Goal: Task Accomplishment & Management: Use online tool/utility

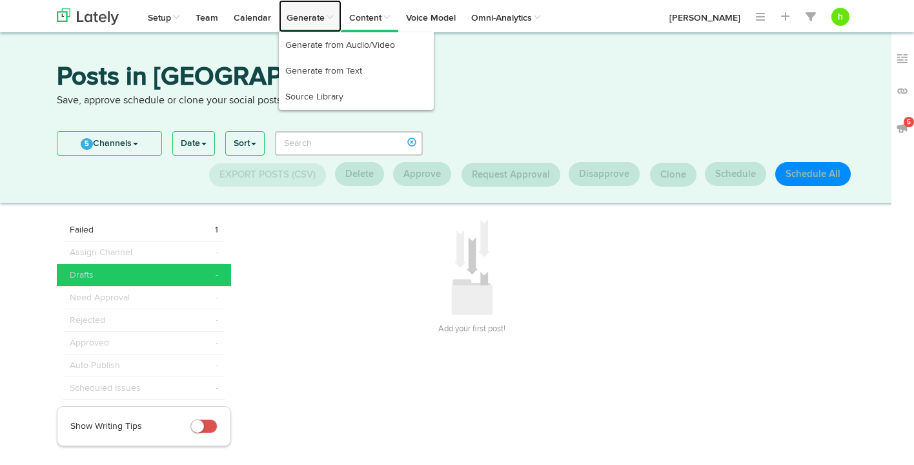
click at [310, 18] on link "Generate" at bounding box center [310, 16] width 63 height 32
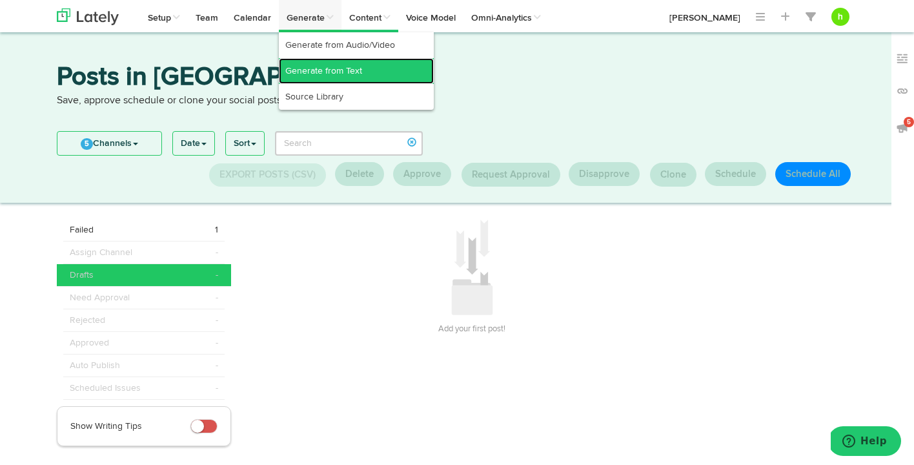
click at [311, 72] on link "Generate from Text" at bounding box center [356, 71] width 155 height 26
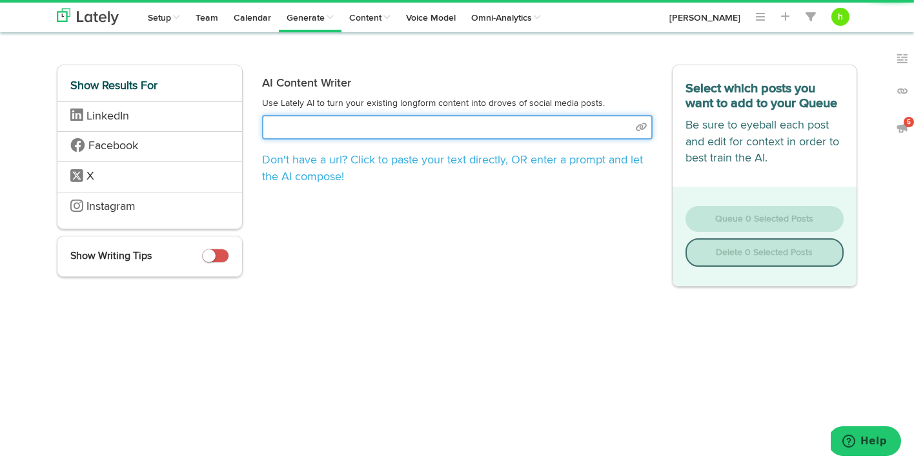
click at [317, 134] on input "text" at bounding box center [457, 127] width 390 height 25
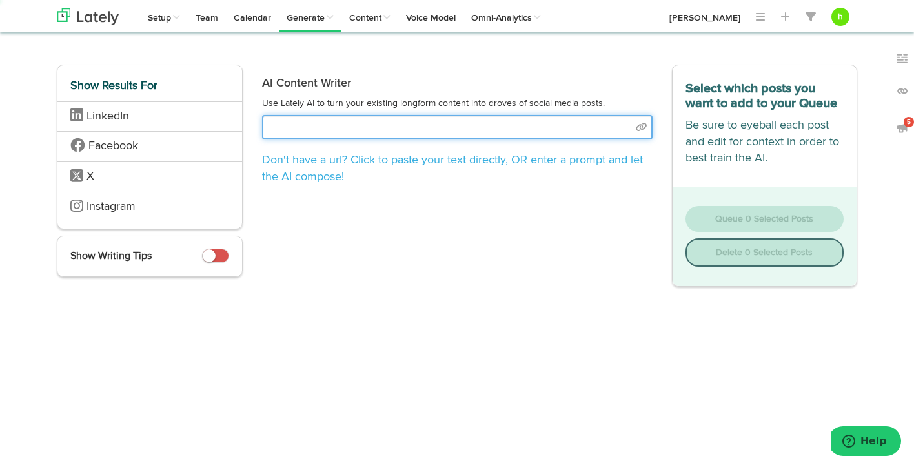
select select "natural"
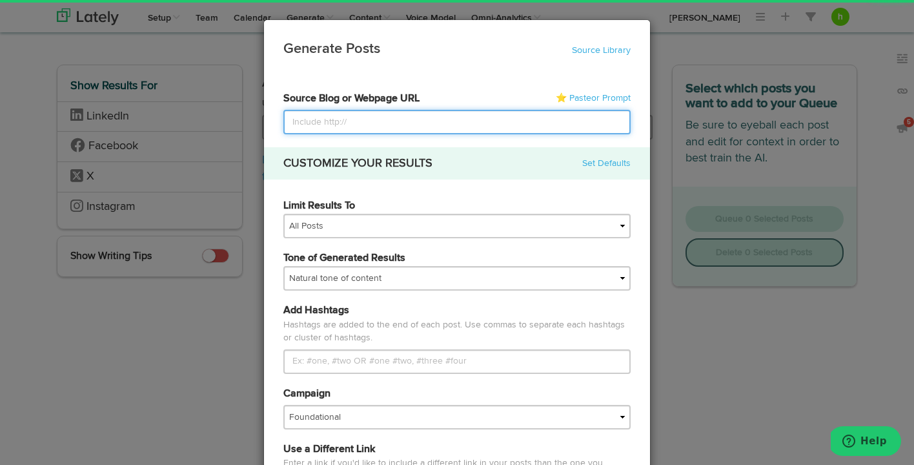
paste input "[URL][DOMAIN_NAME]"
type input "[URL][DOMAIN_NAME]"
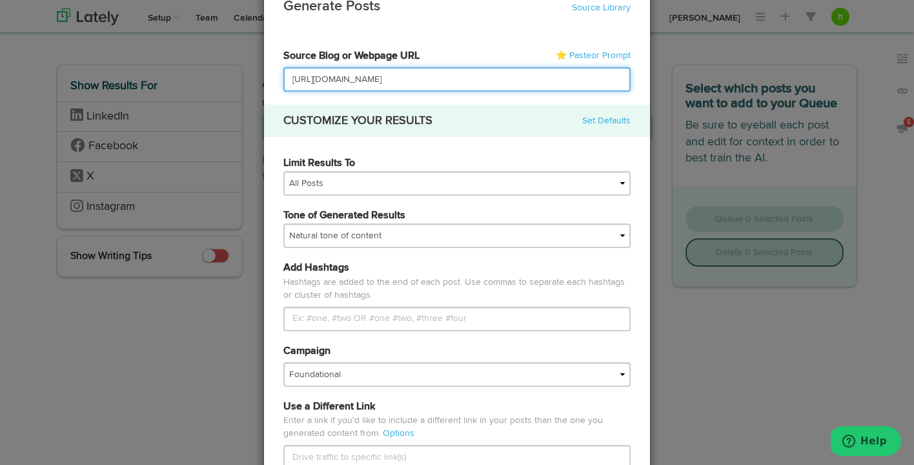
scroll to position [54, 0]
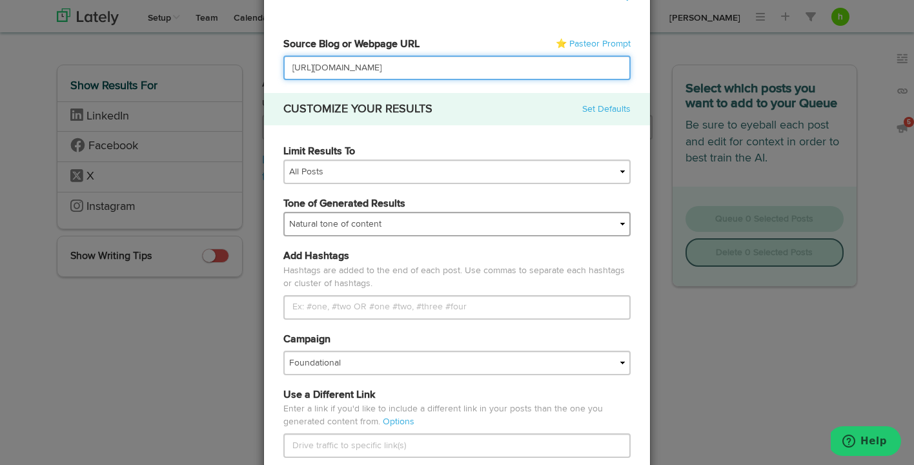
type input "[URL][DOMAIN_NAME]"
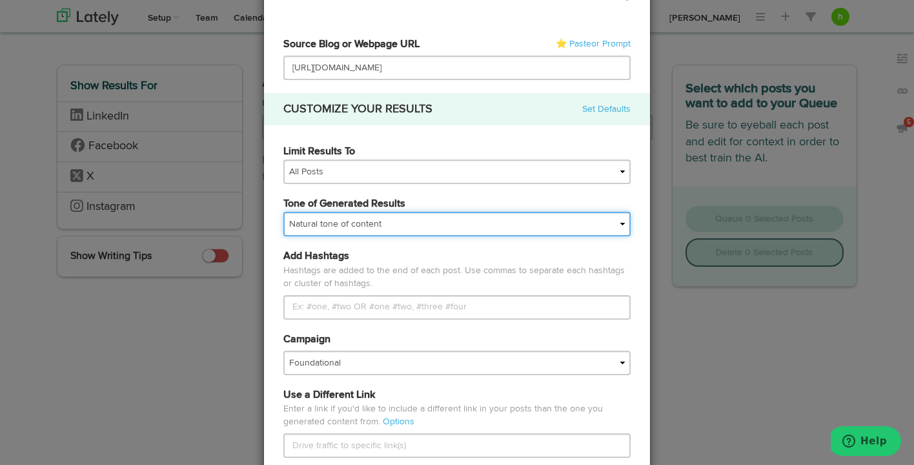
click at [359, 223] on select "My tone Official and professional Relaxed and conversational Light and humorous…" at bounding box center [456, 224] width 347 height 25
select select "brand"
click at [283, 212] on select "My tone Official and professional Relaxed and conversational Light and humorous…" at bounding box center [456, 224] width 347 height 25
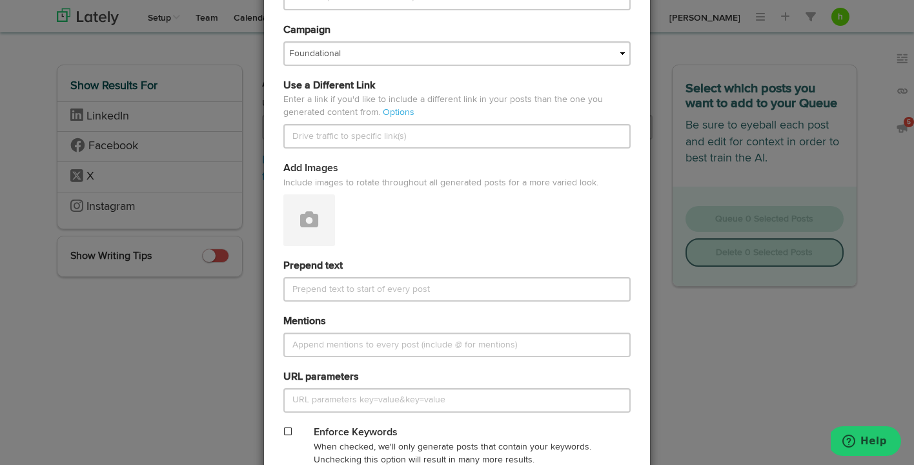
scroll to position [535, 0]
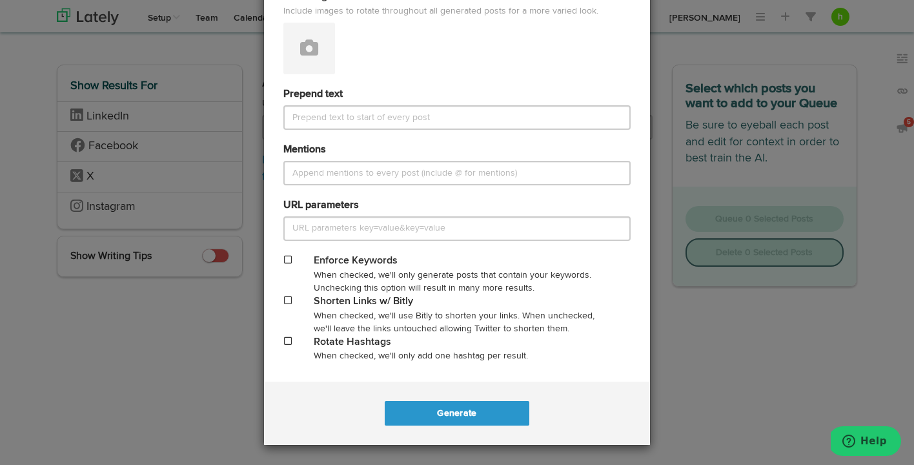
click at [353, 309] on div "When checked, we'll use Bitly to shorten your links. When unchecked, we'll leav…" at bounding box center [457, 322] width 286 height 26
click at [354, 303] on div "Shorten Links w/ Bitly" at bounding box center [457, 301] width 286 height 15
click at [288, 291] on div "Enforce Keywords When checked, we'll only generate posts that contain your keyw…" at bounding box center [457, 274] width 366 height 41
click at [288, 297] on span at bounding box center [288, 300] width 8 height 9
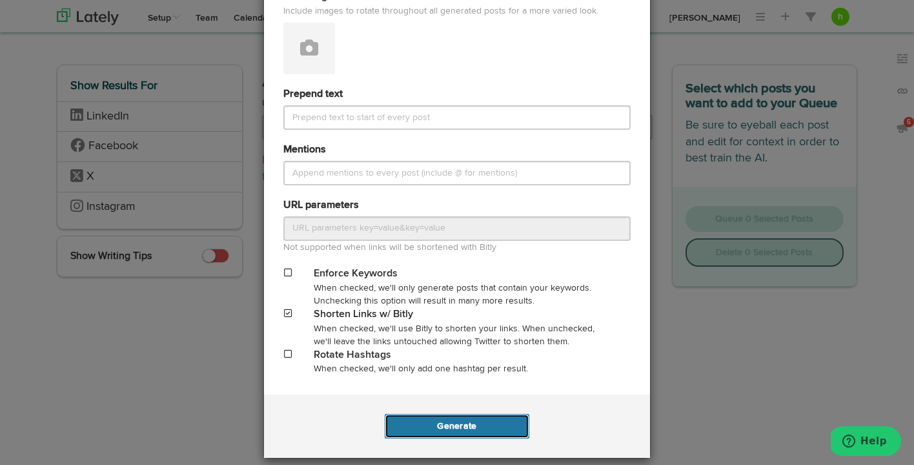
click at [419, 437] on button "Generate" at bounding box center [457, 426] width 144 height 25
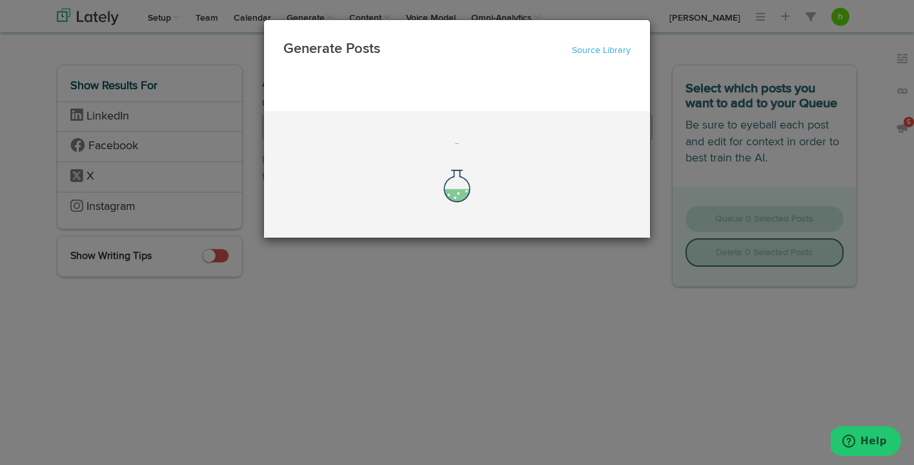
scroll to position [0, 0]
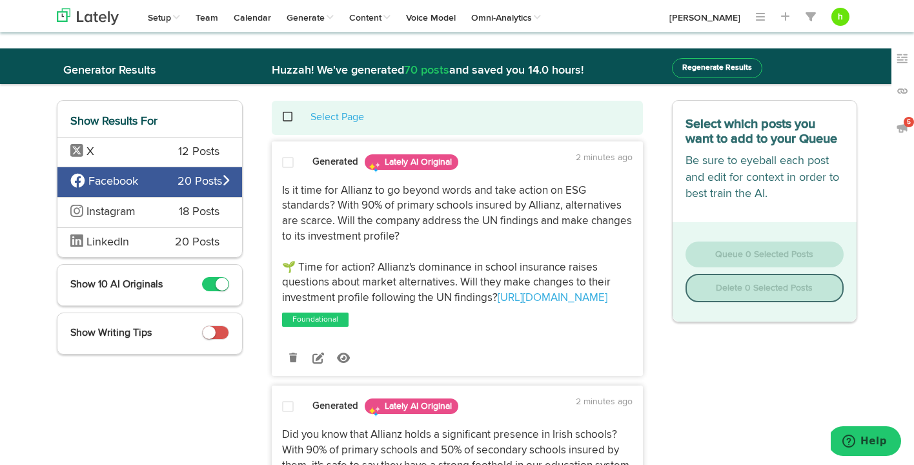
click at [181, 156] on span "12 Posts" at bounding box center [198, 152] width 41 height 17
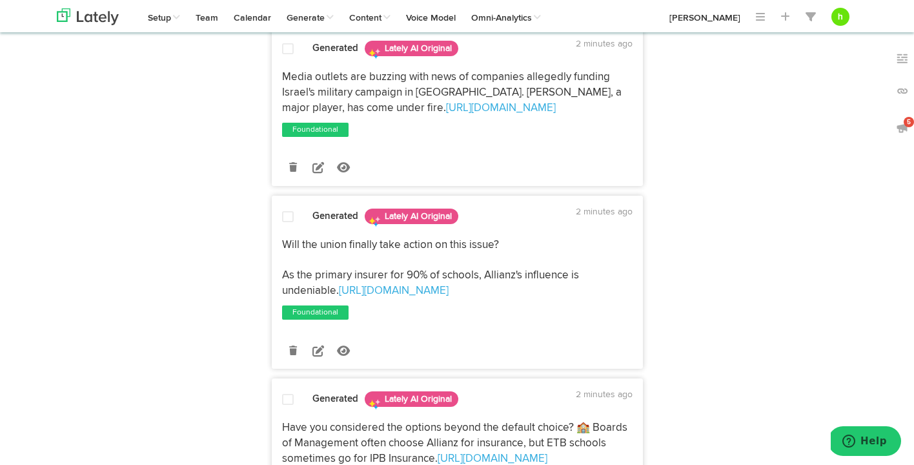
scroll to position [451, 0]
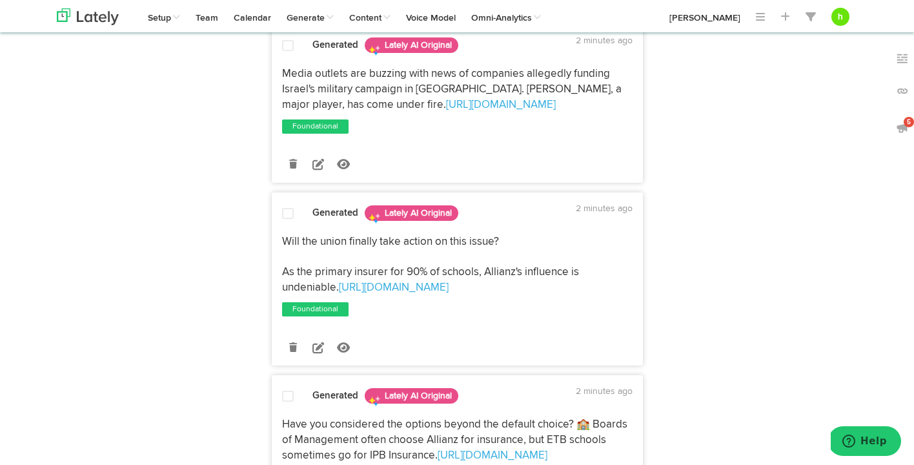
click at [283, 217] on span at bounding box center [288, 213] width 12 height 13
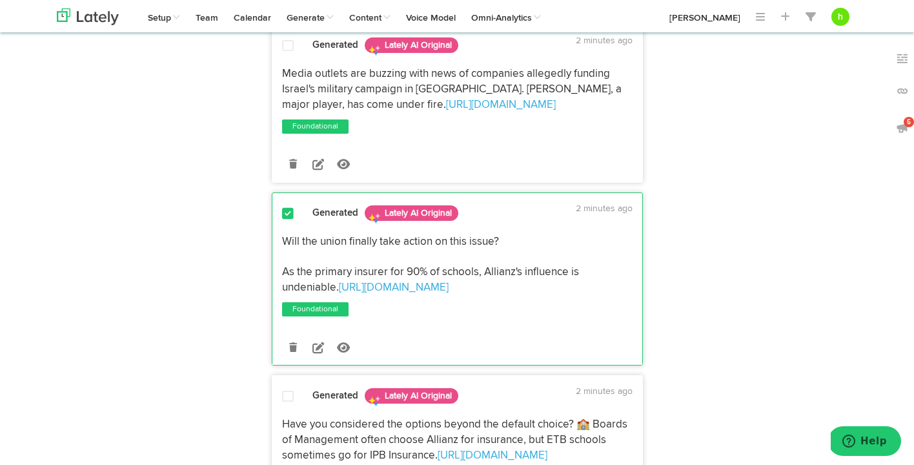
click at [286, 212] on span at bounding box center [288, 213] width 12 height 13
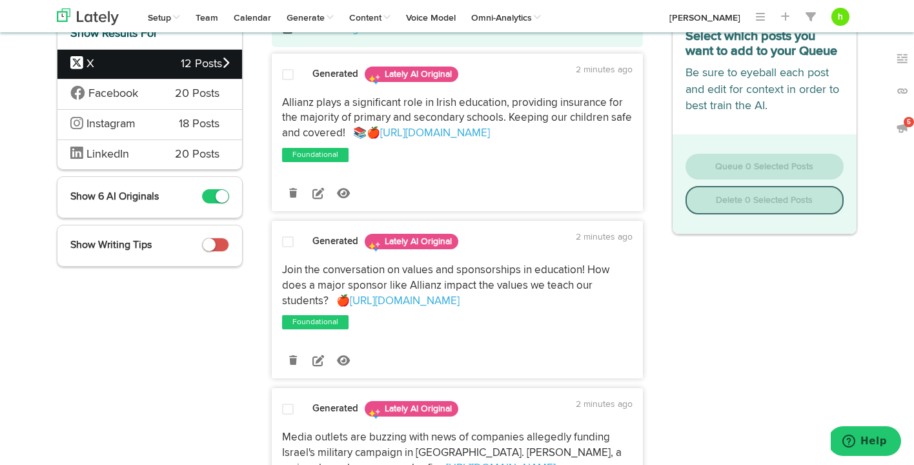
scroll to position [61, 0]
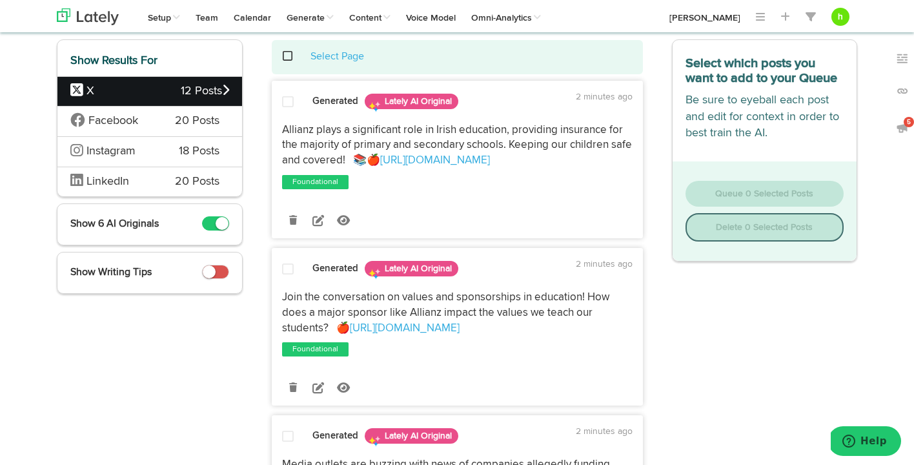
click at [211, 225] on span at bounding box center [215, 223] width 27 height 14
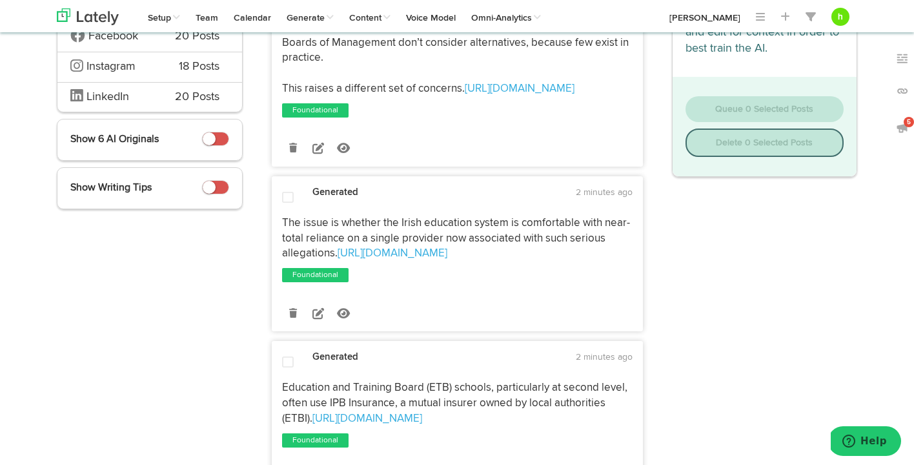
scroll to position [149, 0]
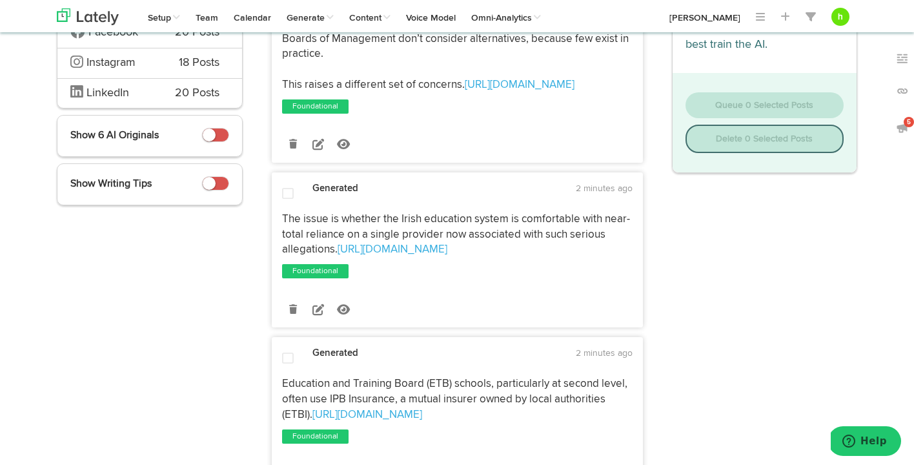
click at [285, 189] on span at bounding box center [288, 193] width 12 height 13
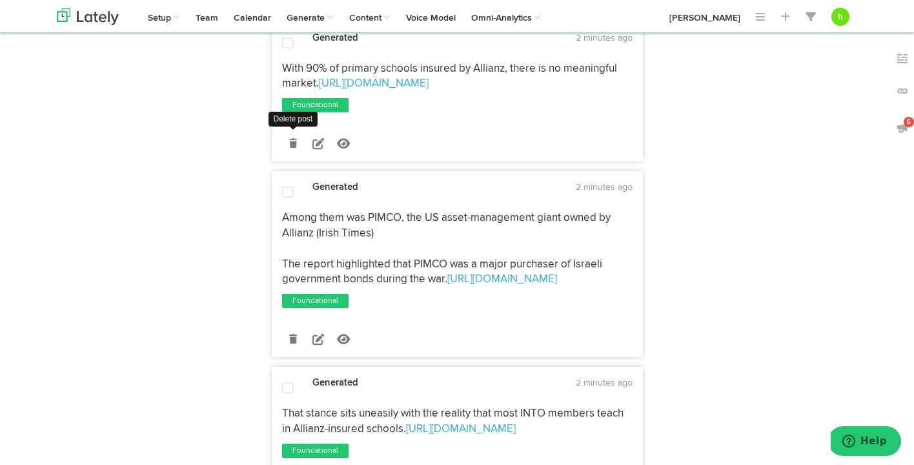
scroll to position [641, 0]
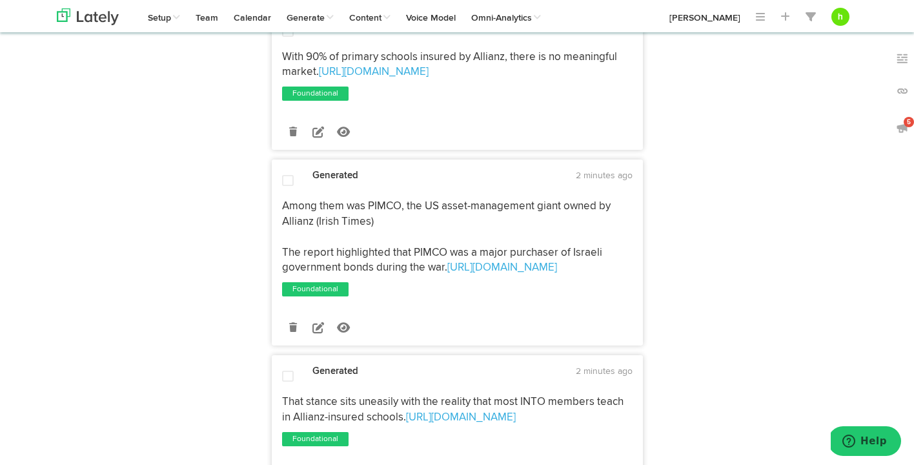
click at [283, 181] on span at bounding box center [288, 180] width 12 height 13
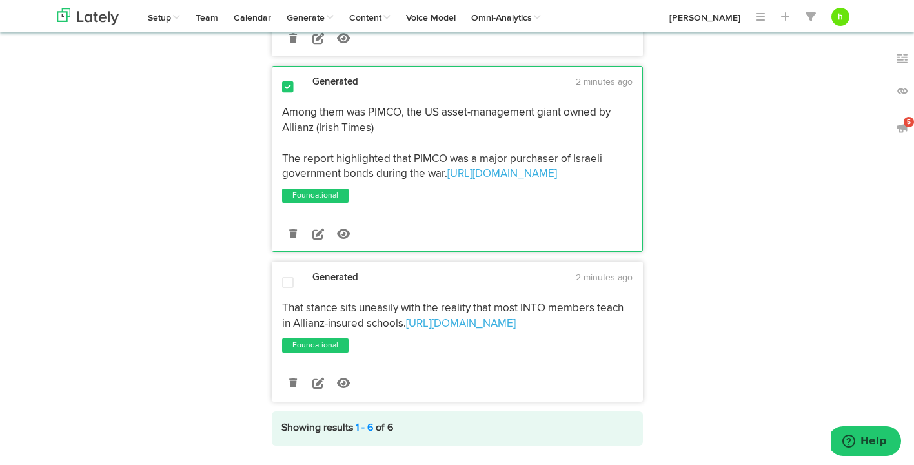
scroll to position [774, 0]
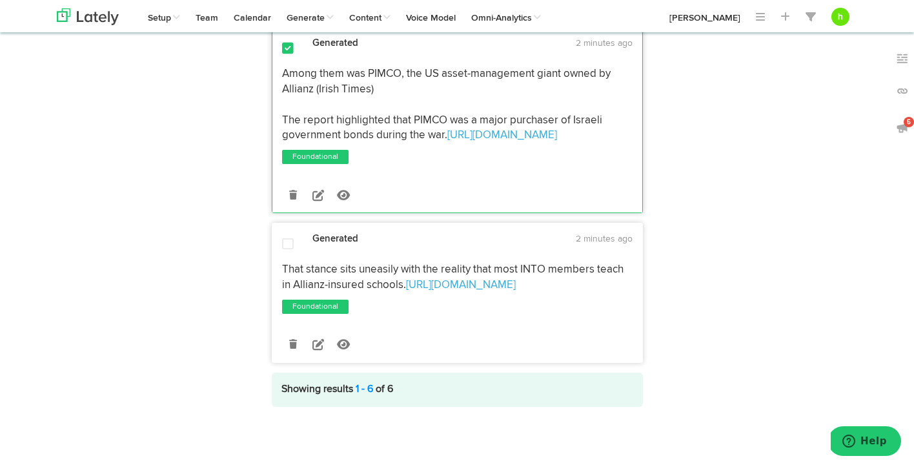
click at [283, 241] on span at bounding box center [288, 243] width 12 height 13
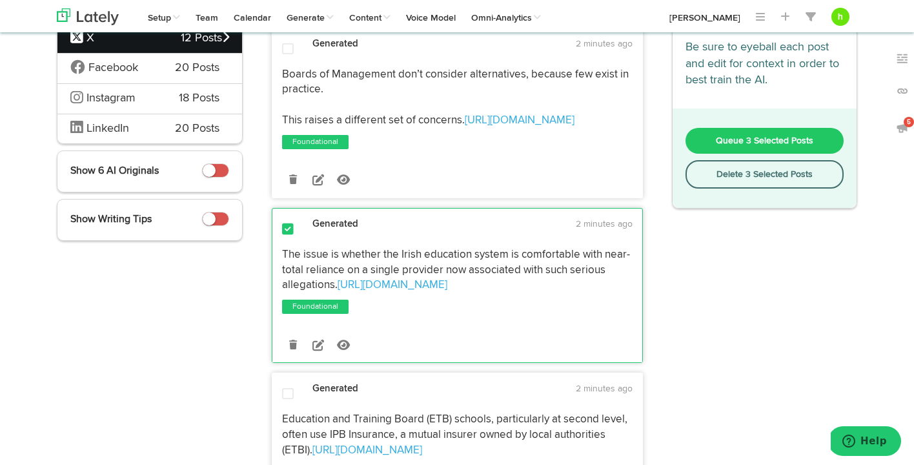
scroll to position [0, 0]
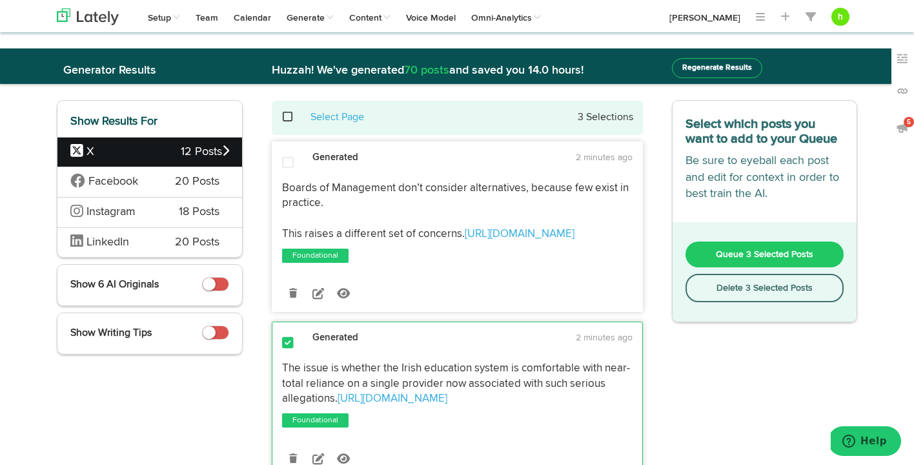
click at [718, 248] on button "Queue 3 Selected Posts" at bounding box center [764, 254] width 159 height 26
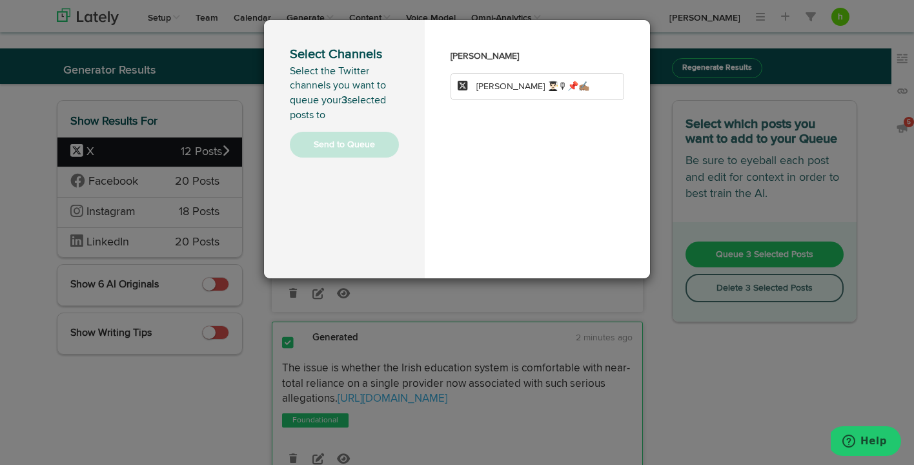
click at [503, 89] on span "[PERSON_NAME] 👨🏻‍🎓🎙📌✍🏽" at bounding box center [532, 86] width 113 height 9
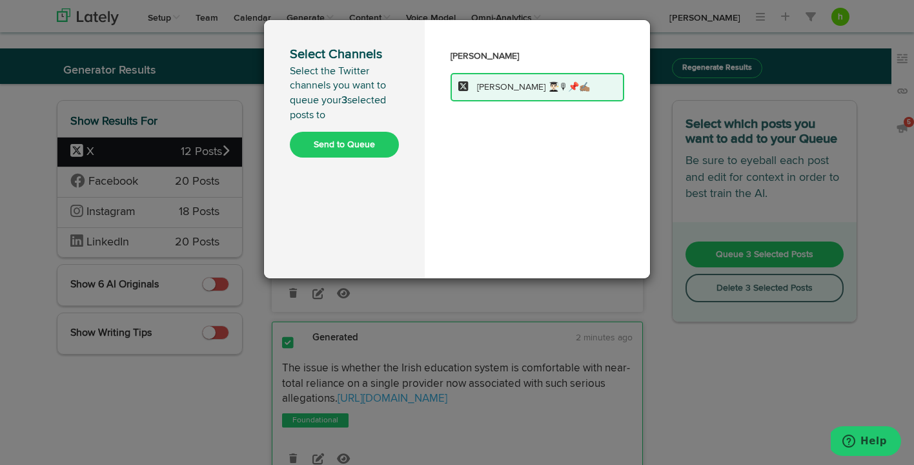
click at [357, 139] on button "Send to Queue" at bounding box center [344, 145] width 109 height 26
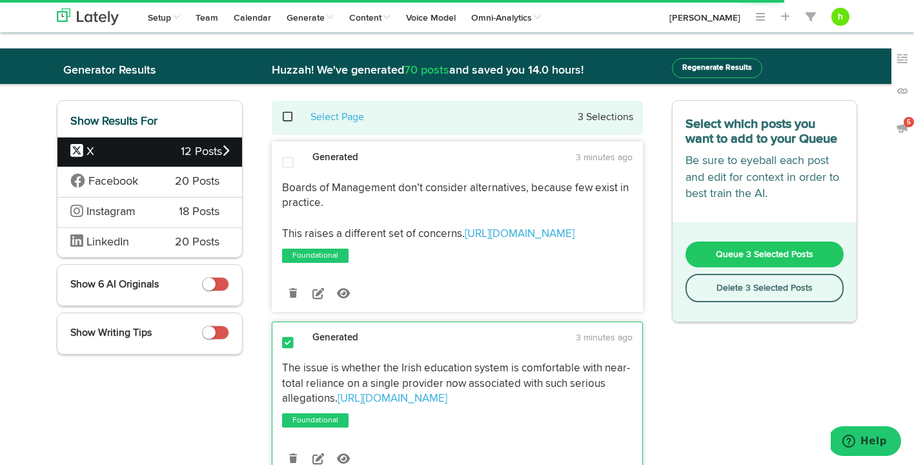
click at [116, 240] on span "LinkedIn" at bounding box center [107, 242] width 43 height 12
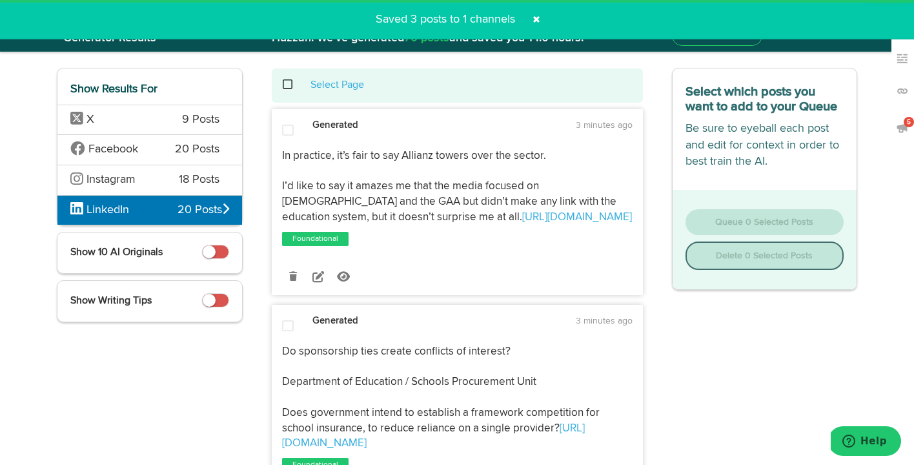
scroll to position [37, 0]
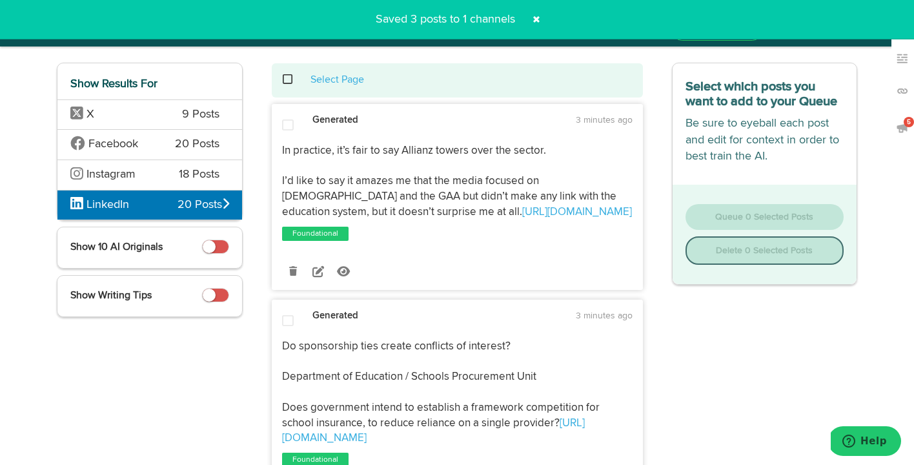
click at [288, 129] on span at bounding box center [288, 125] width 12 height 13
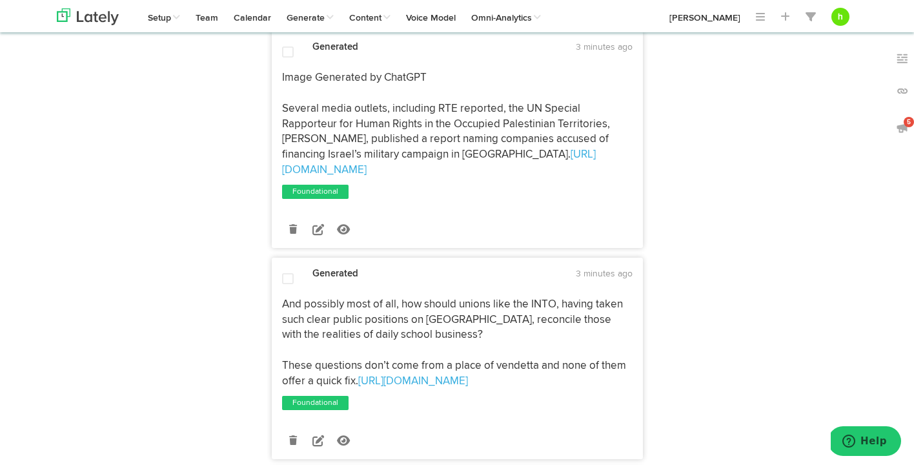
scroll to position [640, 0]
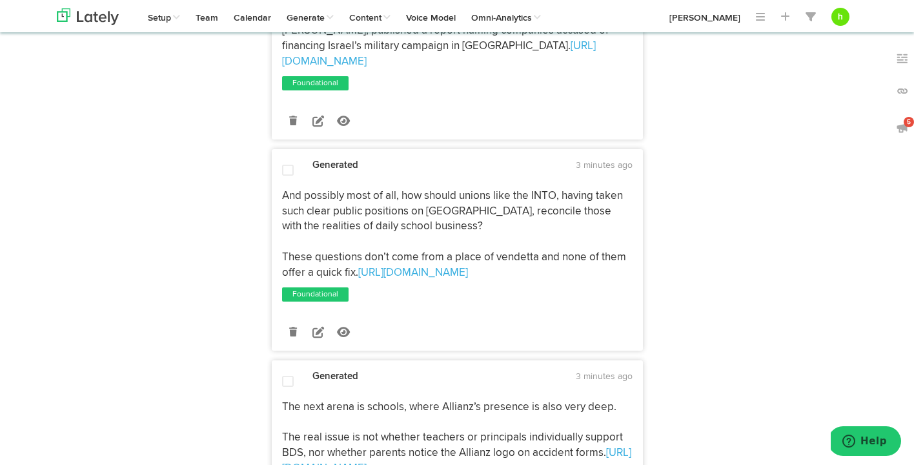
click at [286, 164] on span at bounding box center [288, 170] width 12 height 13
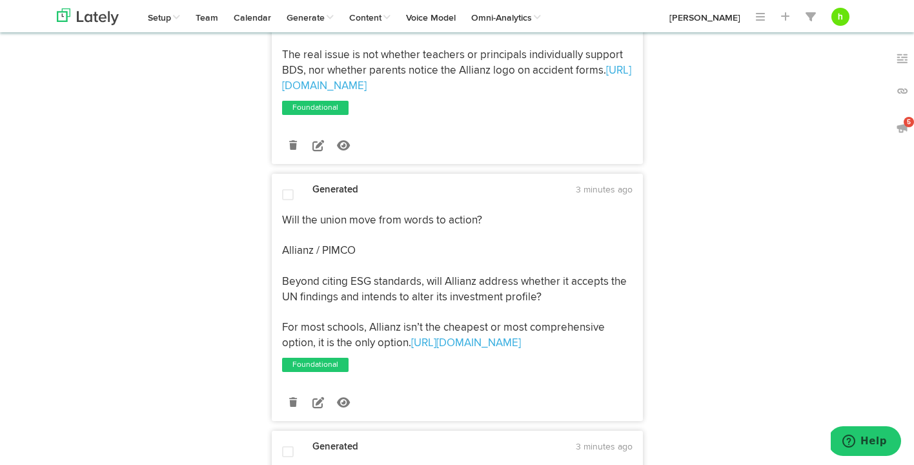
scroll to position [1027, 0]
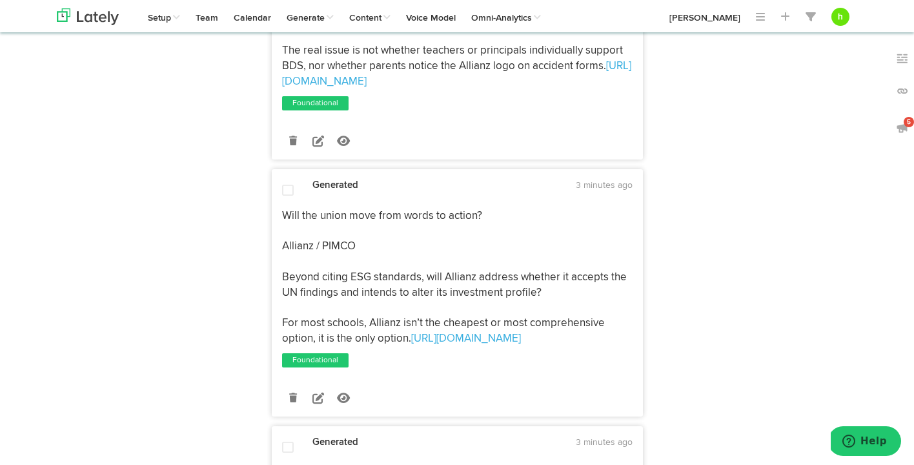
click at [282, 184] on span at bounding box center [288, 190] width 12 height 13
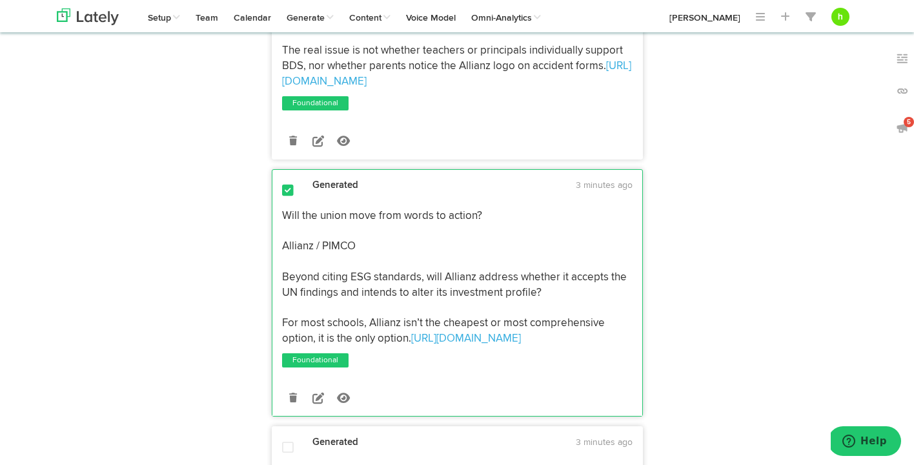
click at [285, 184] on span at bounding box center [288, 190] width 12 height 13
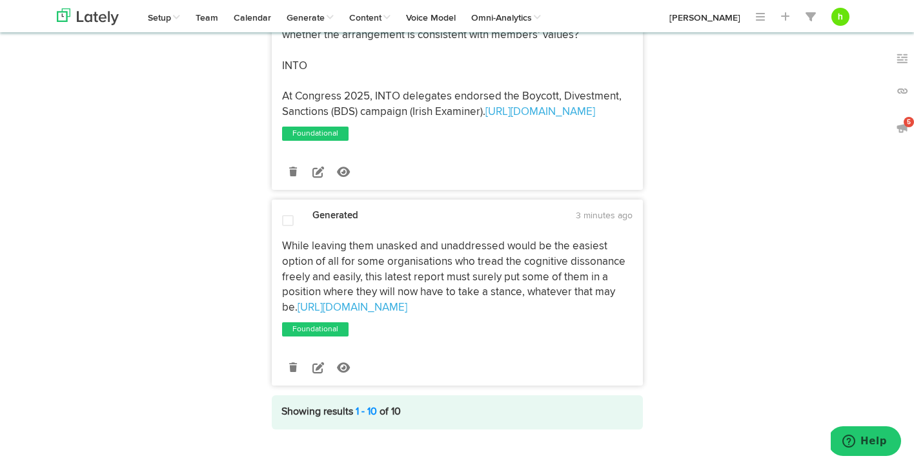
scroll to position [1973, 0]
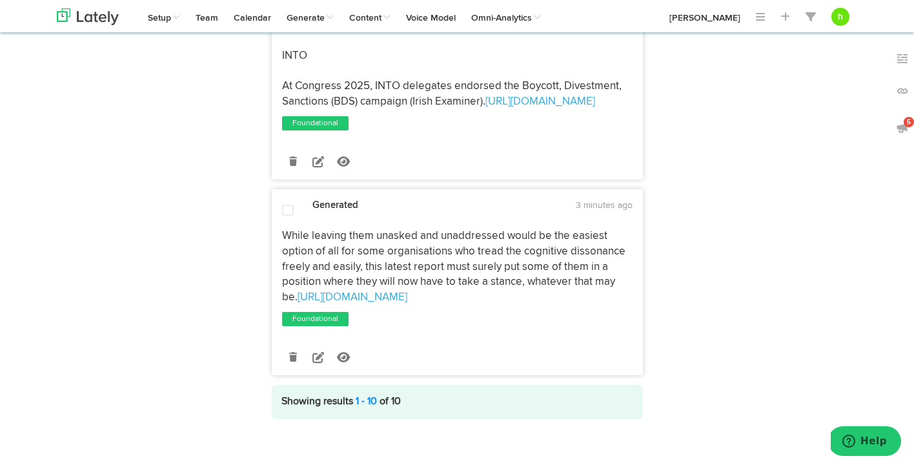
click at [281, 189] on div "Generated 3 minutes ago While leaving them unasked and unaddressed would be the…" at bounding box center [457, 282] width 371 height 186
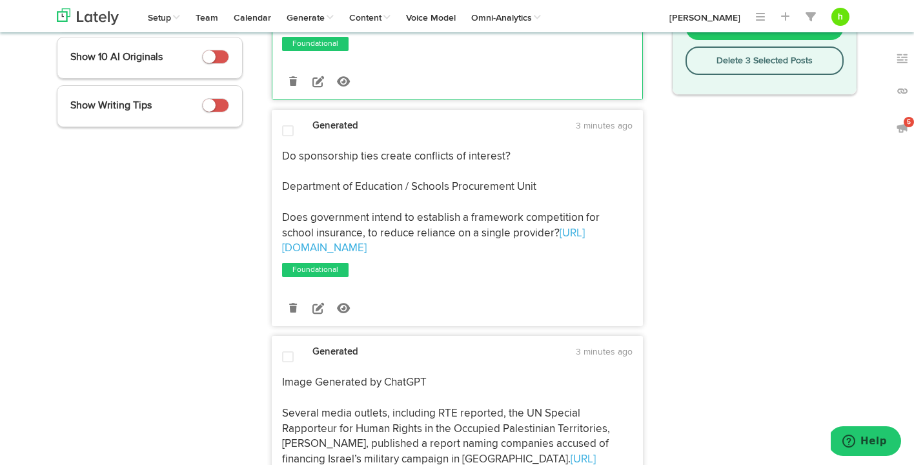
scroll to position [0, 0]
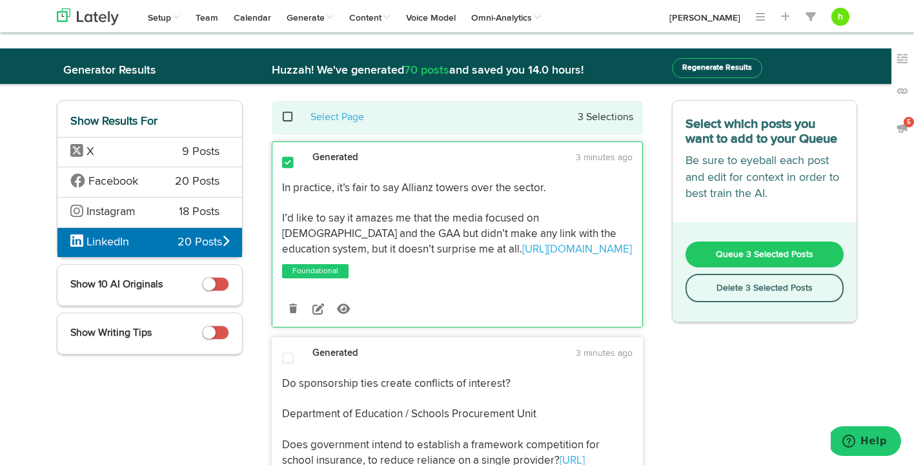
click at [714, 251] on button "Queue 3 Selected Posts" at bounding box center [764, 254] width 159 height 26
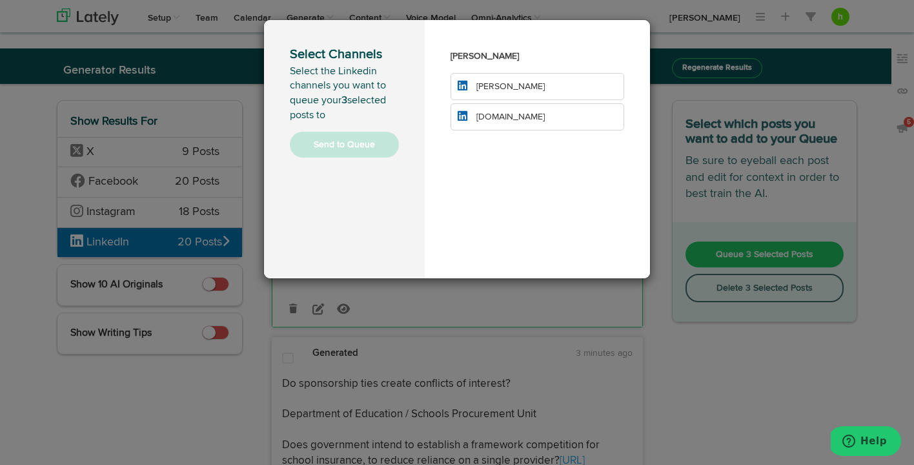
click at [459, 95] on li "[PERSON_NAME]" at bounding box center [537, 86] width 174 height 27
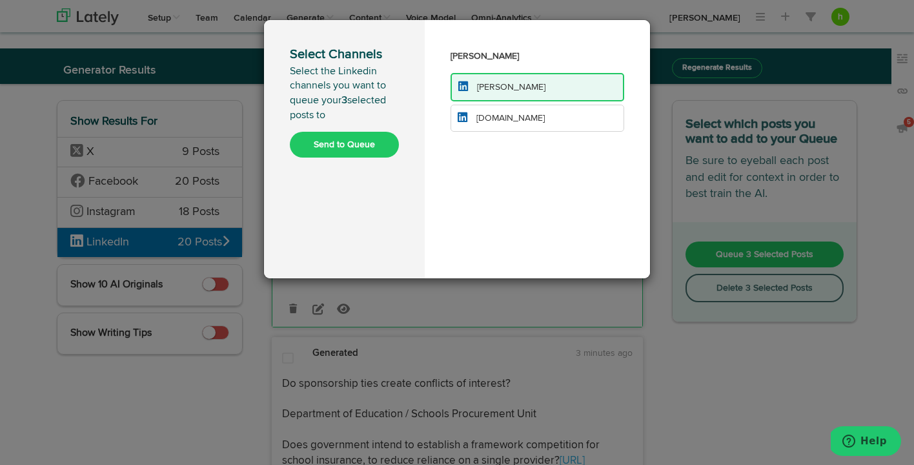
click at [479, 110] on li "[DOMAIN_NAME]" at bounding box center [537, 118] width 174 height 27
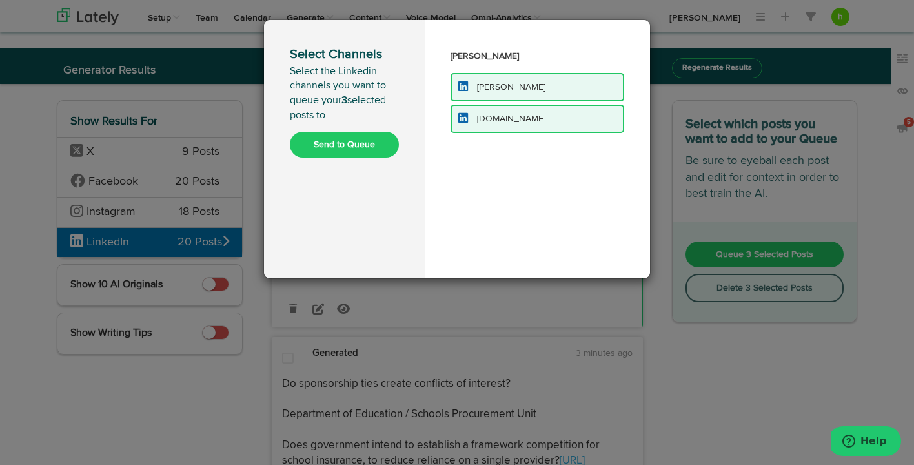
click at [339, 143] on button "Send to Queue" at bounding box center [344, 145] width 109 height 26
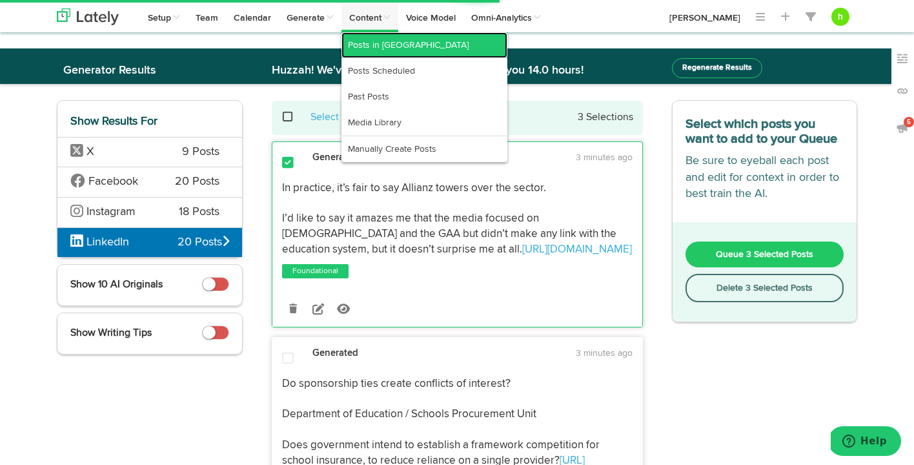
click at [359, 39] on link "Posts in [GEOGRAPHIC_DATA]" at bounding box center [424, 45] width 166 height 26
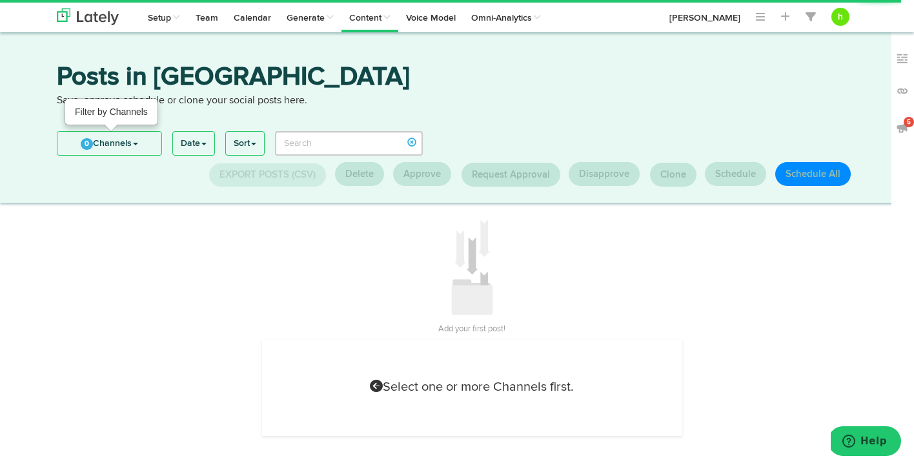
click at [114, 138] on link "0 Channels" at bounding box center [109, 143] width 104 height 23
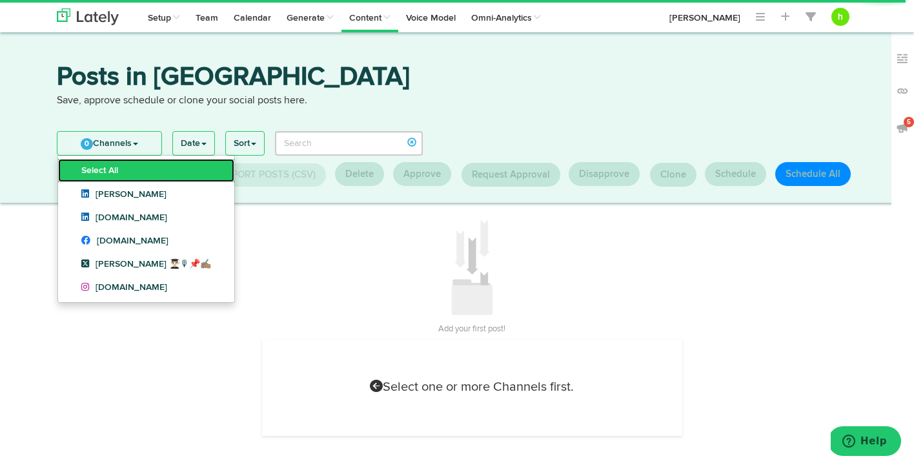
click at [98, 174] on link "Select All" at bounding box center [146, 170] width 176 height 23
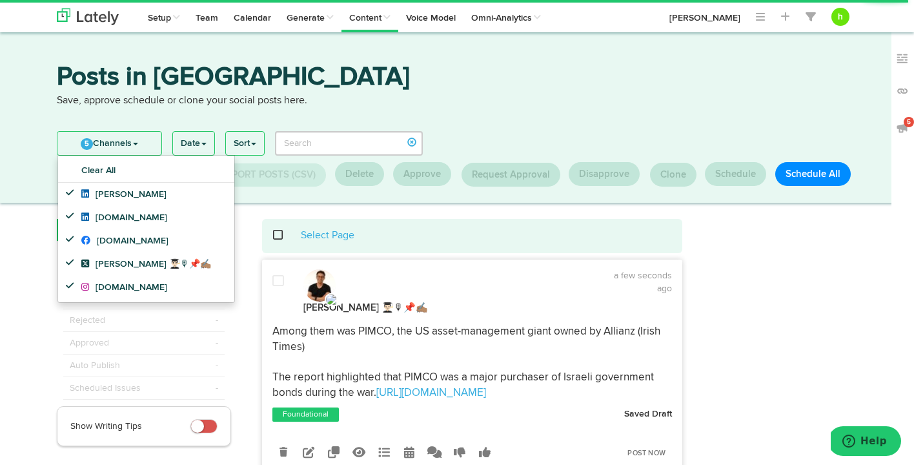
click at [276, 235] on span at bounding box center [285, 235] width 26 height 1
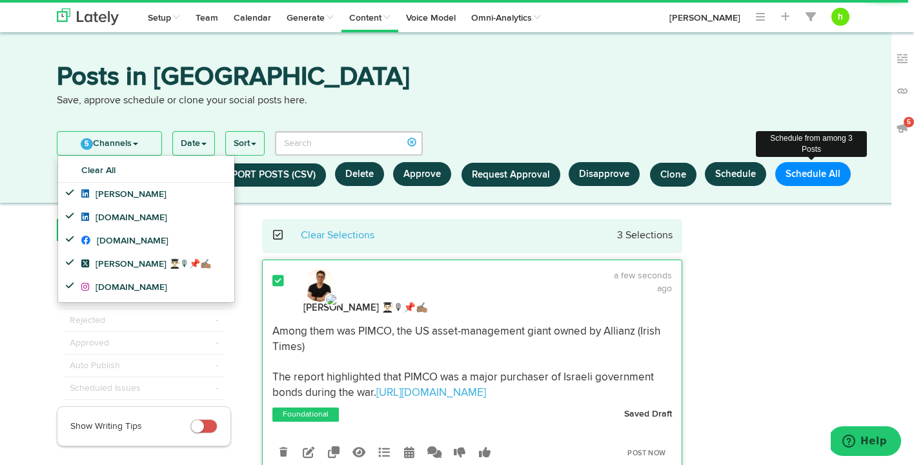
click at [806, 175] on button "Schedule All" at bounding box center [812, 174] width 75 height 24
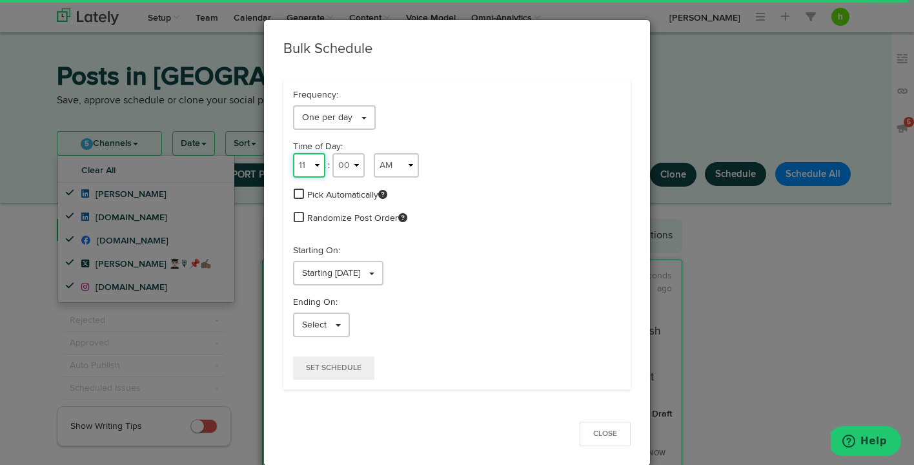
click at [309, 163] on select "1 2 3 4 5 6 7 8 9 10 11 12" at bounding box center [309, 165] width 32 height 25
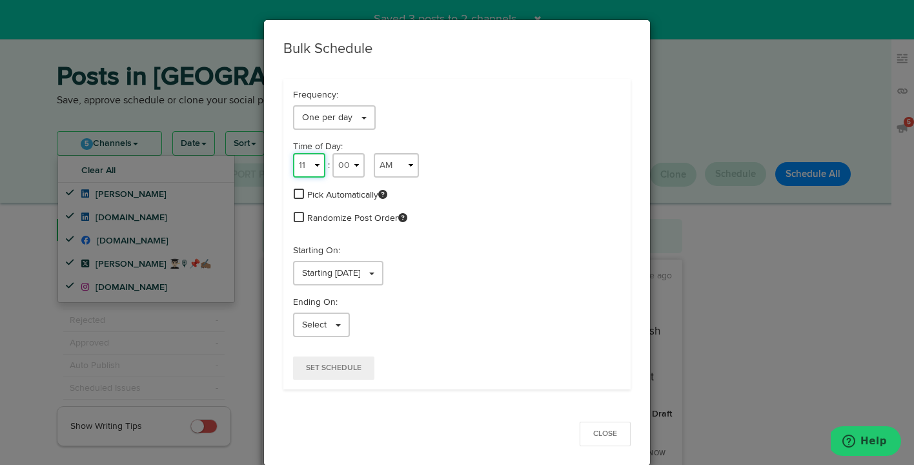
select select "8"
click at [293, 153] on select "1 2 3 4 5 6 7 8 9 10 11 12" at bounding box center [309, 165] width 32 height 25
click at [402, 173] on select "AM PM" at bounding box center [396, 165] width 45 height 25
select select "PM"
click at [374, 153] on select "AM PM" at bounding box center [396, 165] width 45 height 25
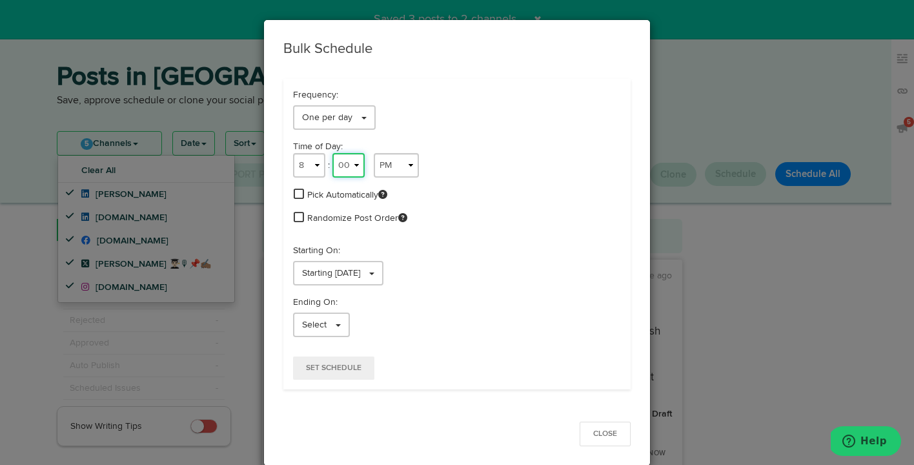
click at [346, 168] on select "00 01 02 03 04 05 06 07 08 09 10 11 12 13 14 15 16 17 18 19 20 21 22 23 24 25 2…" at bounding box center [348, 165] width 32 height 25
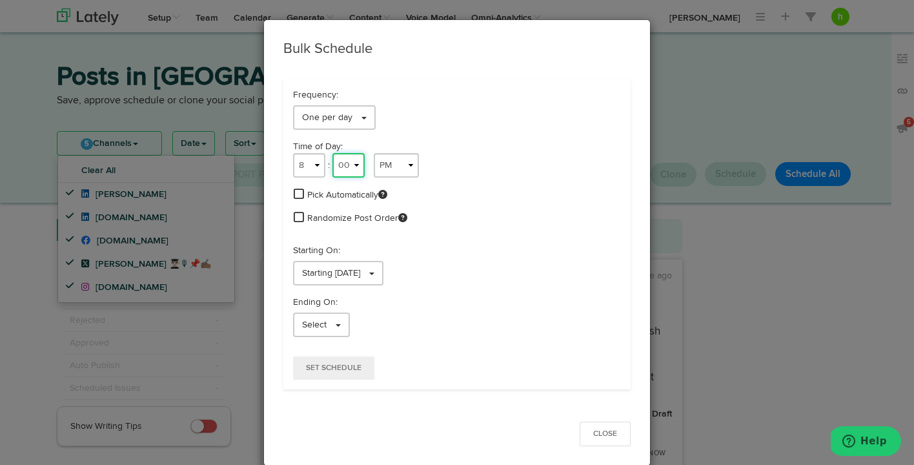
select select "11"
click at [332, 153] on select "00 01 02 03 04 05 06 07 08 09 10 11 12 13 14 15 16 17 18 19 20 21 22 23 24 25 2…" at bounding box center [348, 165] width 32 height 25
click at [326, 367] on span "Set Schedule" at bounding box center [333, 368] width 55 height 8
